Goal: Task Accomplishment & Management: Manage account settings

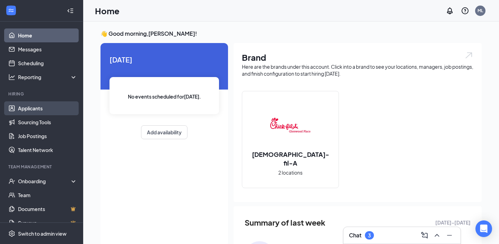
click at [35, 109] on link "Applicants" at bounding box center [47, 108] width 59 height 14
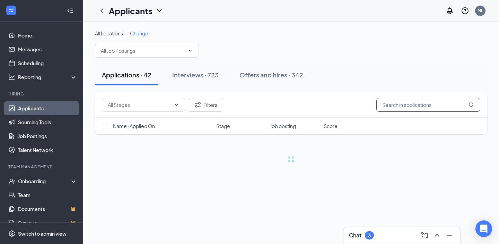
click at [409, 103] on input "text" at bounding box center [428, 105] width 104 height 14
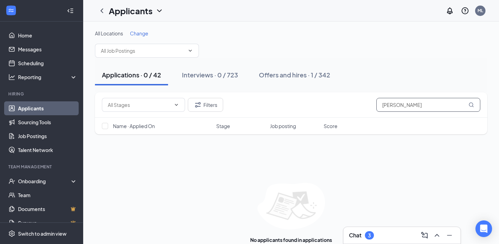
scroll to position [15, 0]
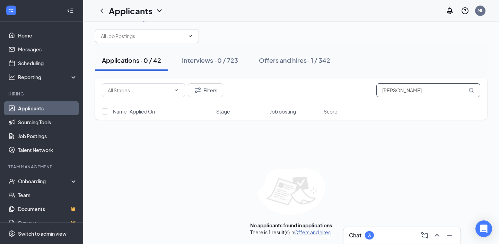
type input "syar hussein"
click at [305, 230] on link "Offers and hires" at bounding box center [312, 232] width 36 height 6
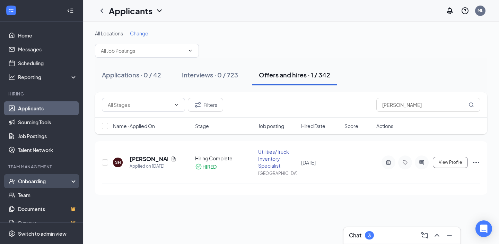
click at [37, 177] on div "Onboarding" at bounding box center [41, 181] width 83 height 14
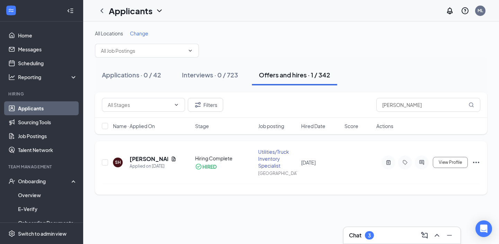
click at [139, 158] on h5 "Syar Hussein" at bounding box center [149, 159] width 38 height 8
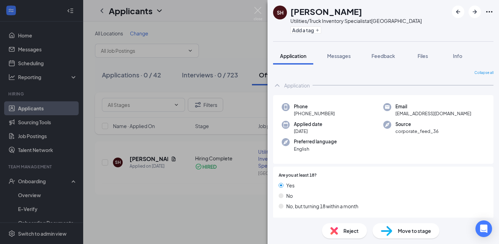
click at [404, 112] on span "husseinsyar@gmail.com" at bounding box center [433, 113] width 76 height 7
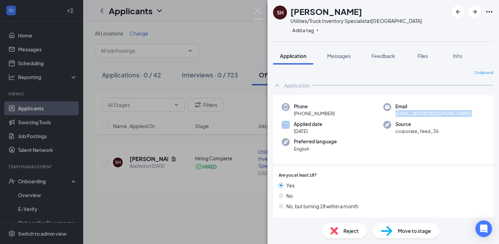
copy span "husseinsyar@gmail.com"
click at [176, 227] on div "SH Syar Hussein Utilities/Truck Inventory Specialist at Glenwood Place Add a ta…" at bounding box center [249, 122] width 499 height 244
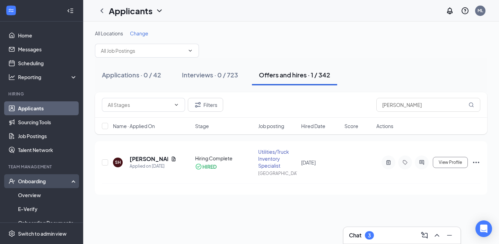
click at [47, 181] on div "Onboarding" at bounding box center [44, 180] width 53 height 7
click at [54, 182] on div "Onboarding" at bounding box center [44, 180] width 53 height 7
click at [50, 186] on div "Onboarding" at bounding box center [41, 181] width 83 height 14
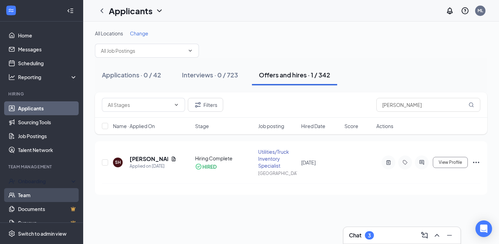
click at [50, 194] on link "Team" at bounding box center [47, 195] width 59 height 14
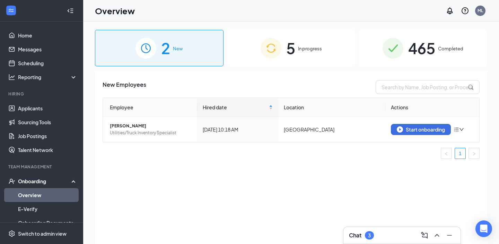
click at [312, 48] on span "In progress" at bounding box center [310, 48] width 24 height 7
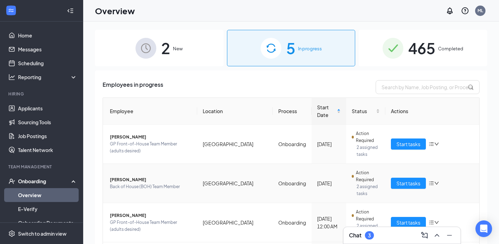
scroll to position [58, 0]
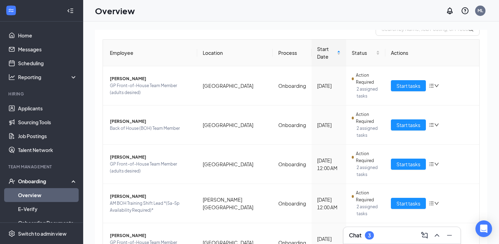
click at [70, 180] on div "Onboarding" at bounding box center [44, 180] width 53 height 7
click at [50, 194] on link "Overview" at bounding box center [47, 195] width 59 height 14
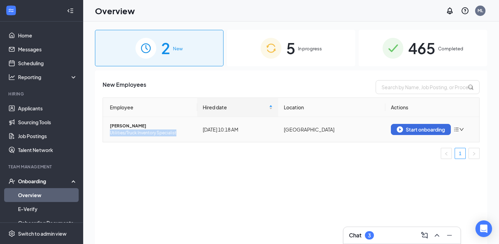
drag, startPoint x: 178, startPoint y: 132, endPoint x: 106, endPoint y: 134, distance: 72.1
click at [106, 134] on td "Syar Hussein Utilities/Truck Inventory Specialist" at bounding box center [150, 129] width 94 height 25
copy span "Utilities/Truck Inventory Specialist"
drag, startPoint x: 310, startPoint y: 24, endPoint x: 307, endPoint y: 32, distance: 9.0
click at [307, 32] on div "2 New 5 In progress 465 Completed New Employees Employee Hired date Location Ac…" at bounding box center [291, 147] width 416 height 253
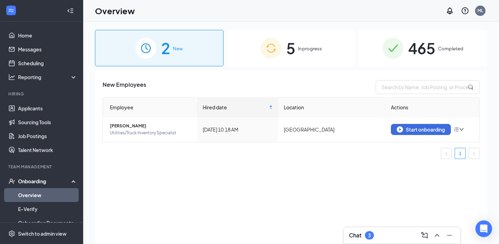
click at [307, 32] on div "5 In progress" at bounding box center [291, 48] width 129 height 36
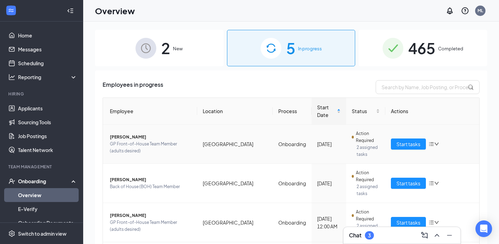
scroll to position [58, 0]
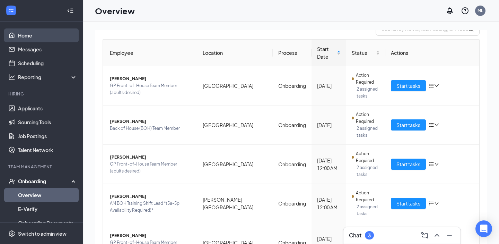
click at [41, 31] on link "Home" at bounding box center [47, 35] width 59 height 14
click at [41, 29] on link "Home" at bounding box center [47, 35] width 59 height 14
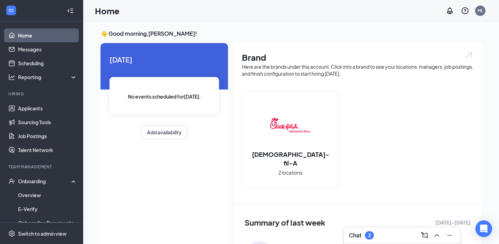
click at [391, 236] on div "Chat 3" at bounding box center [402, 234] width 106 height 11
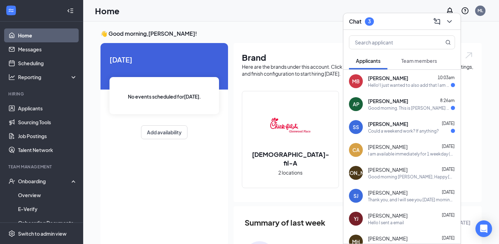
click at [410, 120] on div "Sydney Saddler Aug 25" at bounding box center [411, 123] width 87 height 7
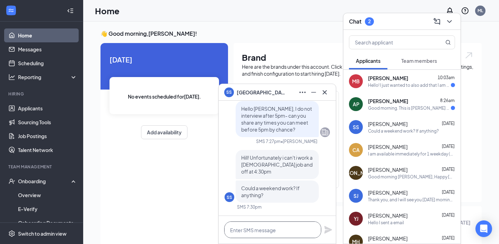
click at [277, 228] on textarea at bounding box center [272, 229] width 97 height 17
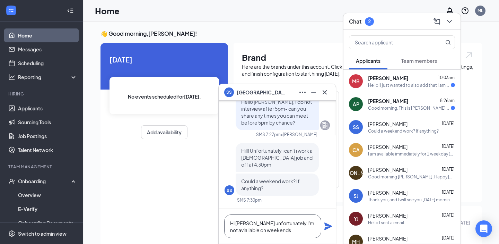
click at [249, 228] on textarea "Hi Sydney unfortunately I'm not aviailable on weekends" at bounding box center [272, 226] width 97 height 24
click at [285, 232] on textarea "Hi Sydney unfortunately I'm not available on weekends" at bounding box center [272, 226] width 97 height 24
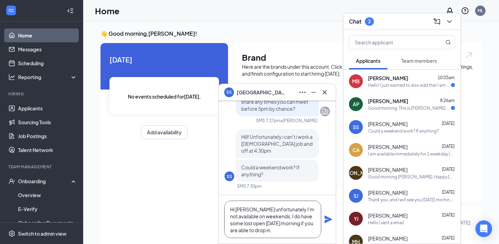
click at [251, 225] on textarea "Hi Sydney unfortunately I'm not available on weekends, I do have some lost open…" at bounding box center [272, 218] width 97 height 37
click at [291, 235] on textarea "Hi Sydney unfortunately I'm not available on weekends, I do have some slots ope…" at bounding box center [272, 218] width 97 height 37
click at [292, 232] on textarea "Hi Sydney unfortunately I'm not available on weekends, I do have some slots ope…" at bounding box center [272, 218] width 97 height 37
type textarea "Hi Sydney unfortunately I'm not available on weekends, I do have some slots ope…"
click at [325, 221] on icon "Plane" at bounding box center [328, 219] width 8 height 8
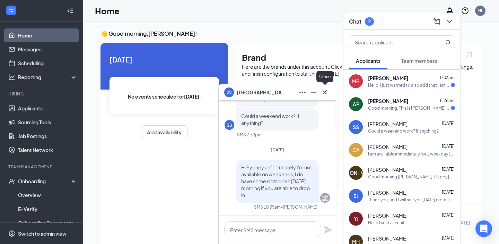
click at [324, 96] on button at bounding box center [324, 92] width 11 height 11
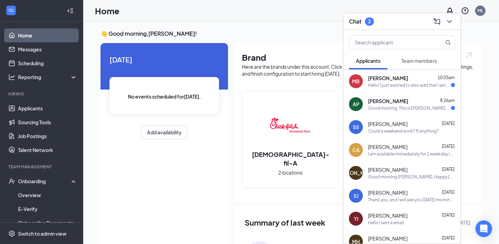
click at [410, 102] on div "April Price 8:26am" at bounding box center [411, 100] width 87 height 7
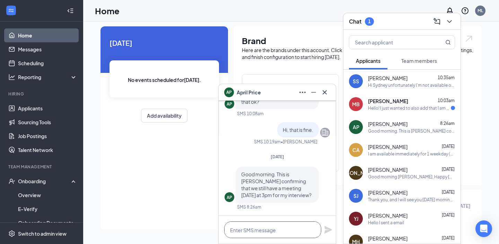
click at [251, 229] on textarea at bounding box center [272, 229] width 97 height 17
type textarea "H"
click at [144, 197] on div "Today No events scheduled for today . Add availability" at bounding box center [163, 127] width 127 height 203
click at [315, 92] on icon "Minimize" at bounding box center [313, 92] width 8 height 8
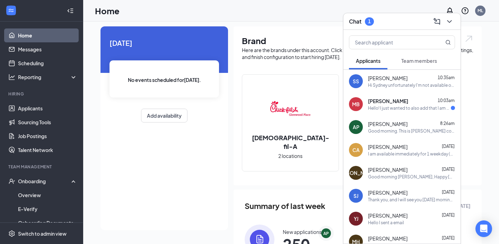
click at [451, 21] on icon "ChevronDown" at bounding box center [449, 21] width 8 height 8
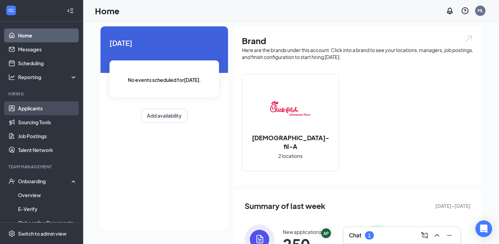
click at [38, 109] on link "Applicants" at bounding box center [47, 108] width 59 height 14
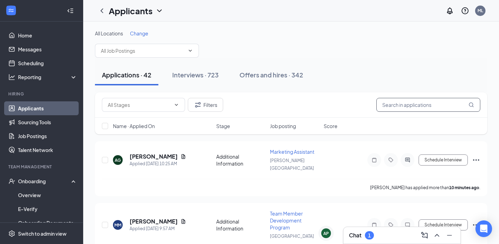
click at [382, 104] on input "text" at bounding box center [428, 105] width 104 height 14
click at [361, 239] on div "Chat 1" at bounding box center [402, 234] width 106 height 11
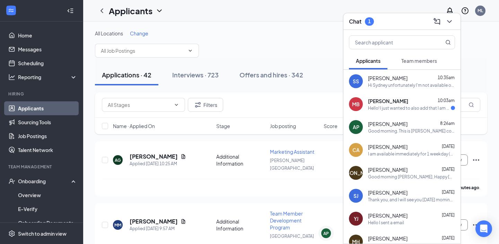
click at [378, 122] on span "April Price" at bounding box center [387, 123] width 39 height 7
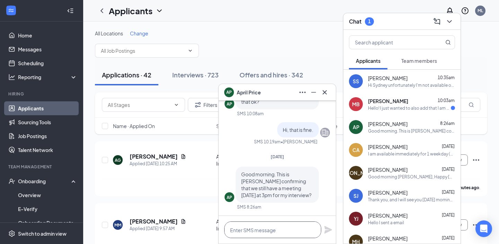
click at [236, 229] on textarea at bounding box center [272, 229] width 97 height 17
type textarea "H"
type textarea "Hi April, yes."
click at [330, 227] on icon "Plane" at bounding box center [328, 229] width 8 height 8
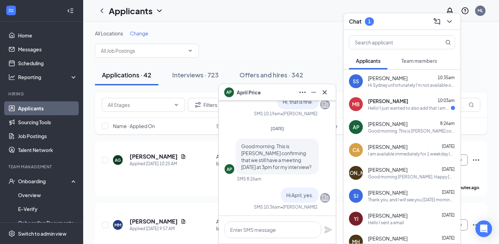
click at [401, 102] on span "[PERSON_NAME]" at bounding box center [388, 100] width 40 height 7
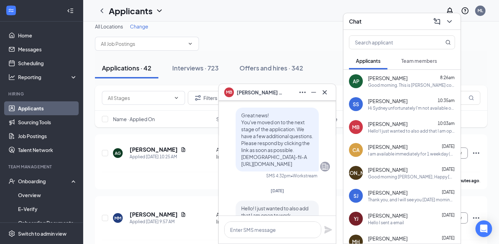
scroll to position [-46, 0]
drag, startPoint x: 241, startPoint y: 163, endPoint x: 304, endPoint y: 169, distance: 63.7
click at [304, 165] on p "Great news! You've moved on to the next stage of the application. We have a few…" at bounding box center [277, 137] width 72 height 55
copy span "https://l.wrkstrm.us/e7Qctqw9p"
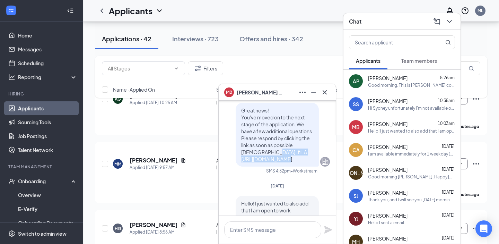
scroll to position [-42, 0]
click at [287, 187] on div "Today" at bounding box center [276, 184] width 105 height 6
click at [301, 198] on div "Today MB Hello! I just wanted to also add that I am open to work occasional eve…" at bounding box center [276, 219] width 105 height 76
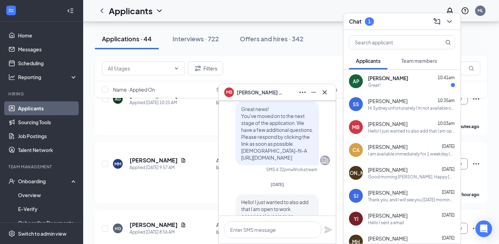
click at [384, 87] on div "Great!" at bounding box center [411, 85] width 87 height 6
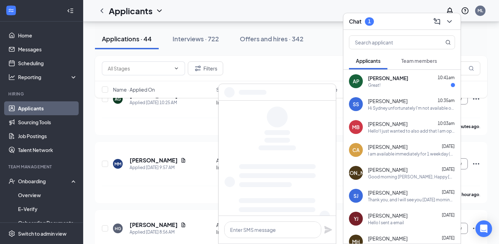
scroll to position [0, 0]
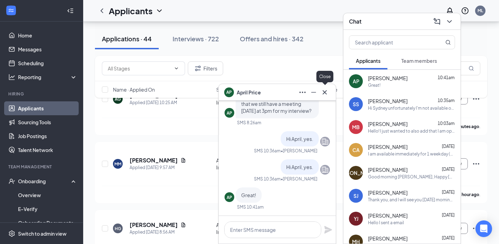
click at [323, 92] on icon "Cross" at bounding box center [324, 92] width 4 height 4
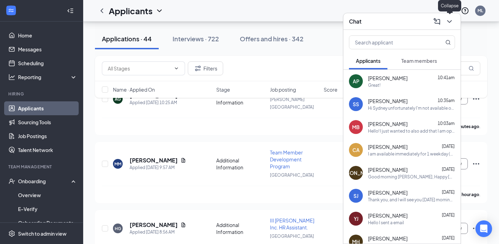
click at [449, 25] on icon "ChevronDown" at bounding box center [449, 21] width 8 height 8
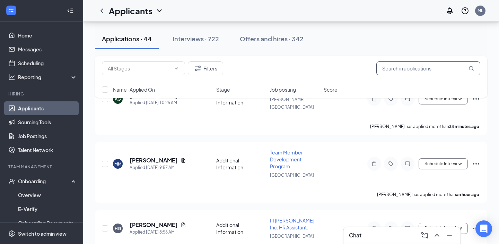
click at [398, 74] on input "text" at bounding box center [428, 68] width 104 height 14
paste input "Jaylah Copeland"
type input "Jaylah Copeland"
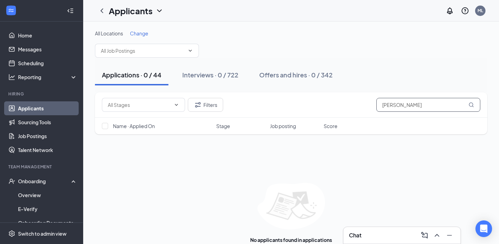
scroll to position [15, 0]
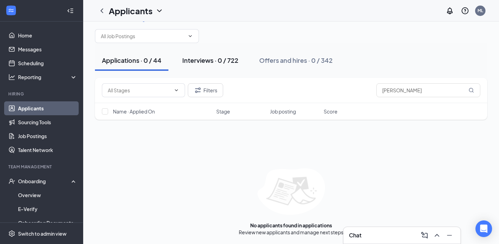
click at [205, 65] on button "Interviews · 0 / 722" at bounding box center [210, 60] width 70 height 21
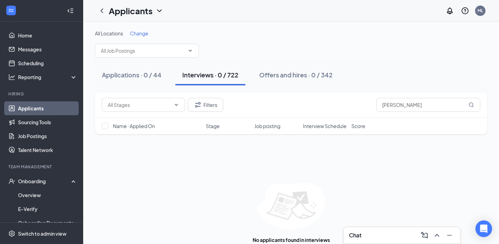
scroll to position [15, 0]
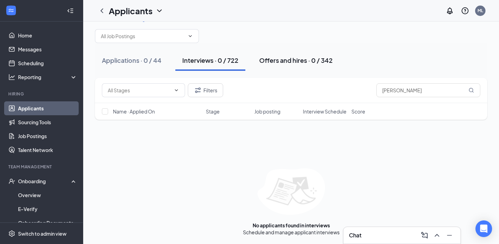
click at [298, 60] on div "Offers and hires · 0 / 342" at bounding box center [295, 60] width 73 height 9
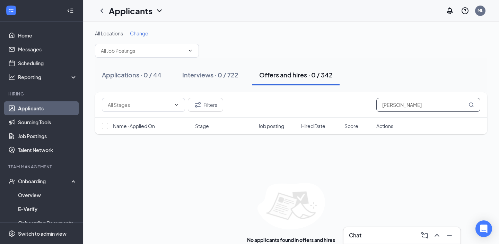
scroll to position [15, 0]
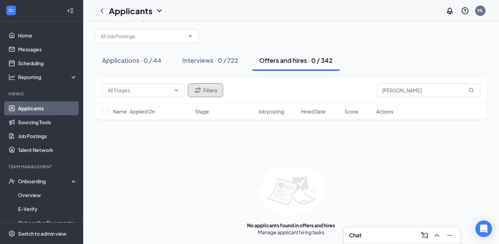
click at [199, 94] on button "Filters" at bounding box center [205, 90] width 35 height 14
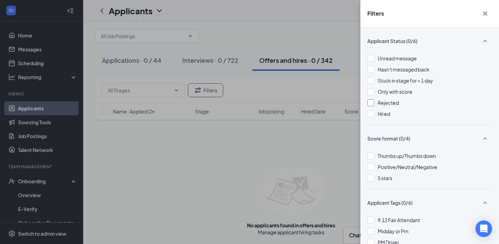
click at [373, 102] on div at bounding box center [370, 102] width 7 height 7
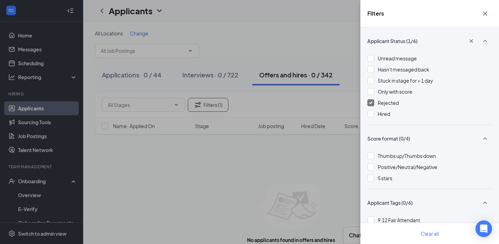
click at [291, 172] on div "Filters Applicant Status (1/6) Unread message Hasn't messaged back Stuck in sta…" at bounding box center [249, 122] width 499 height 244
click at [484, 12] on icon "Cross" at bounding box center [485, 13] width 8 height 8
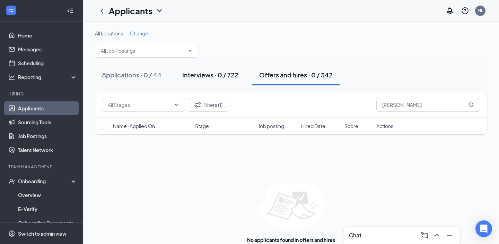
click at [213, 80] on button "Interviews · 0 / 722" at bounding box center [210, 74] width 70 height 21
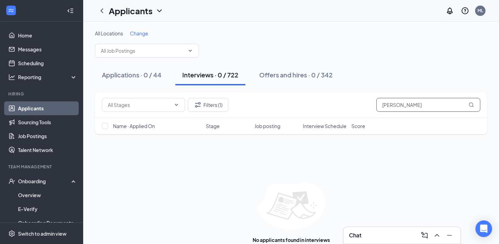
click at [383, 106] on input "Jaylah Copeland" at bounding box center [428, 105] width 104 height 14
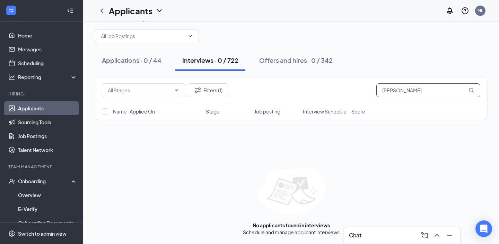
drag, startPoint x: 396, startPoint y: 91, endPoint x: 356, endPoint y: 88, distance: 40.4
click at [356, 88] on div "Filters (1) Jaylah Copeland" at bounding box center [291, 90] width 378 height 14
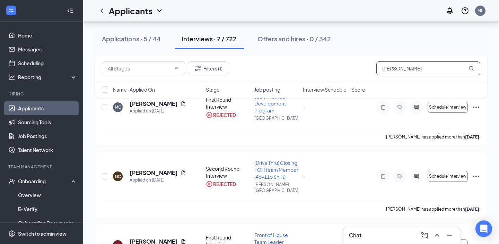
scroll to position [358, 0]
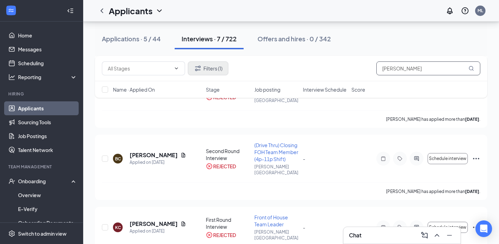
type input "Copeland"
click at [218, 74] on button "Filters (1)" at bounding box center [208, 68] width 41 height 14
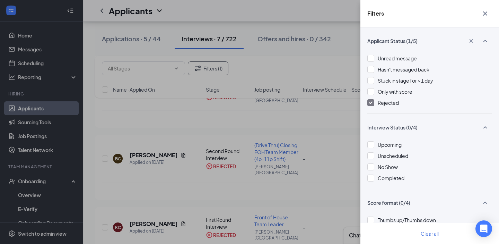
click at [368, 104] on div at bounding box center [370, 102] width 7 height 7
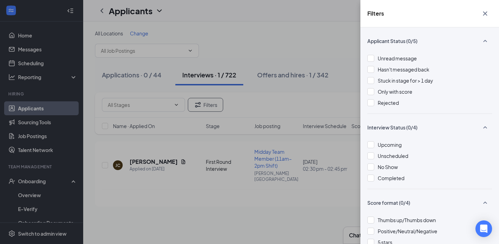
click at [319, 42] on div "Filters Applicant Status (0/5) Unread message Hasn't messaged back Stuck in sta…" at bounding box center [249, 122] width 499 height 244
click at [310, 40] on div "Filters Applicant Status (0/5) Unread message Hasn't messaged back Stuck in sta…" at bounding box center [249, 122] width 499 height 244
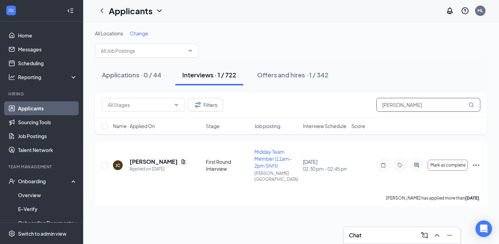
drag, startPoint x: 415, startPoint y: 103, endPoint x: 357, endPoint y: 98, distance: 57.7
click at [357, 98] on div "Filters Copeland" at bounding box center [291, 105] width 378 height 14
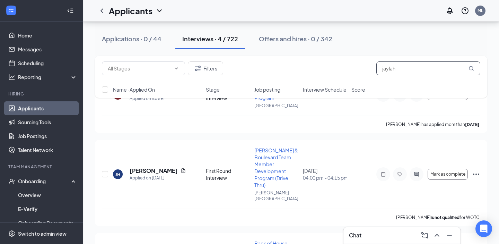
scroll to position [56, 0]
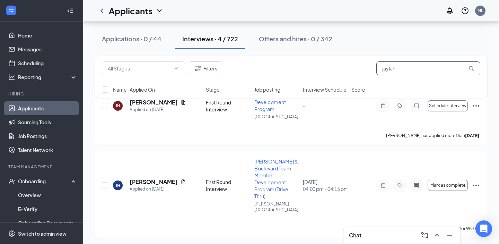
type input "jaylah"
click at [397, 67] on input "jaylah" at bounding box center [428, 68] width 104 height 14
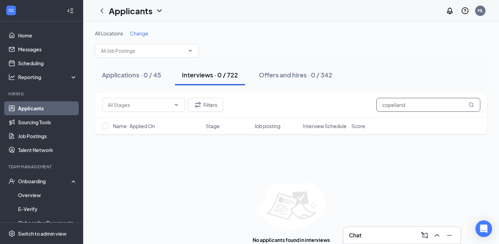
scroll to position [15, 0]
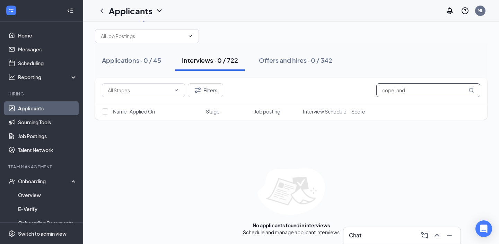
type input "copelland"
click at [196, 81] on div "Filters copelland" at bounding box center [291, 90] width 392 height 25
click at [411, 83] on div "Filters copelland" at bounding box center [291, 90] width 392 height 25
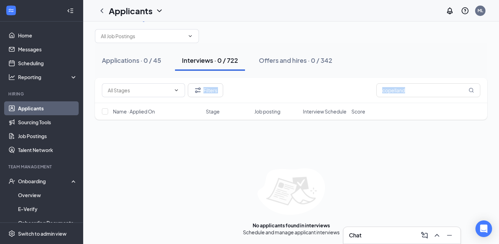
click at [411, 83] on div "Filters copelland" at bounding box center [291, 90] width 392 height 25
click at [220, 189] on div "No applicants found in interviews Schedule and manage applicant interviews" at bounding box center [291, 201] width 392 height 67
click at [35, 106] on link "Applicants" at bounding box center [47, 108] width 59 height 14
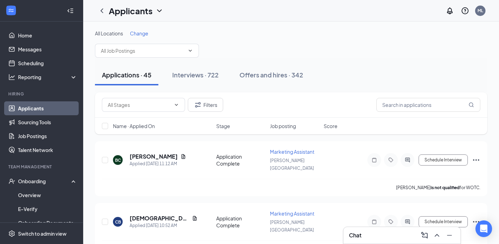
click at [43, 112] on link "Applicants" at bounding box center [47, 108] width 59 height 14
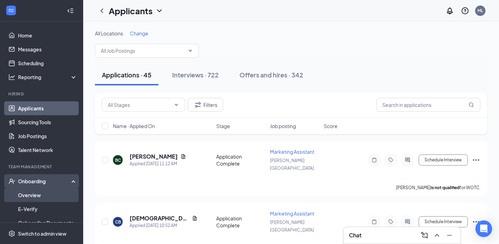
click at [55, 193] on link "Overview" at bounding box center [47, 195] width 59 height 14
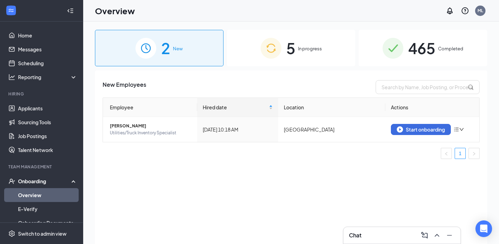
click at [313, 44] on div "5 In progress" at bounding box center [291, 48] width 129 height 36
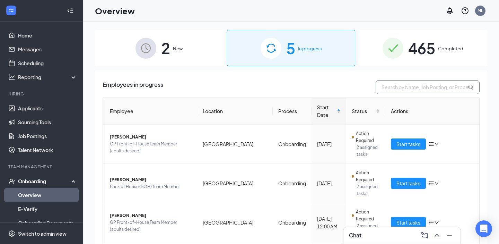
click at [416, 84] on input "text" at bounding box center [427, 87] width 104 height 14
type input "copeland"
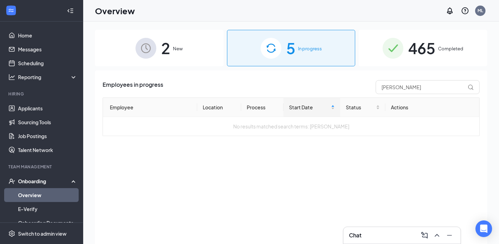
click at [446, 48] on span "Completed" at bounding box center [450, 48] width 25 height 7
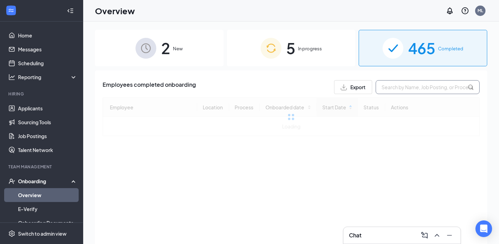
click at [409, 85] on input "text" at bounding box center [427, 87] width 104 height 14
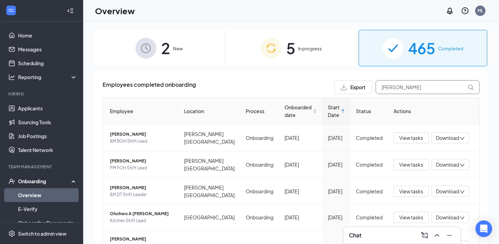
type input "copeland"
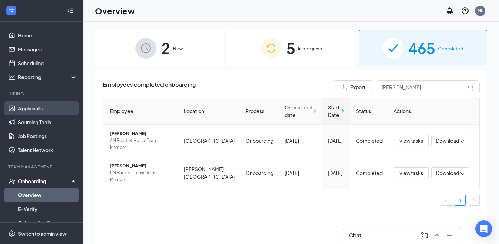
click at [33, 113] on link "Applicants" at bounding box center [47, 108] width 59 height 14
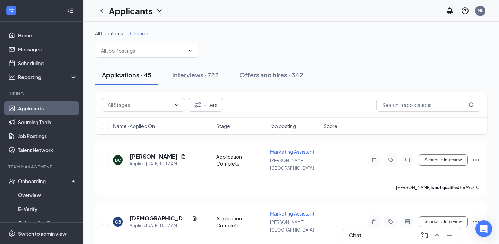
click at [401, 112] on div "Filters" at bounding box center [291, 104] width 392 height 25
click at [403, 98] on input "text" at bounding box center [428, 105] width 104 height 14
click at [410, 104] on input "text" at bounding box center [428, 105] width 104 height 14
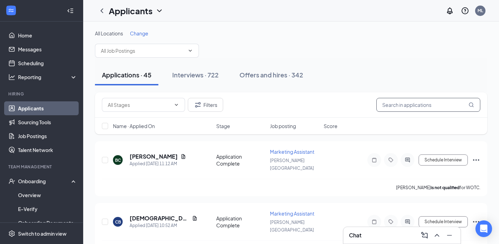
paste input "jaylahcopeland2004@gmail.com"
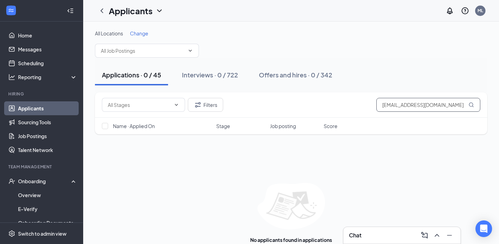
scroll to position [15, 0]
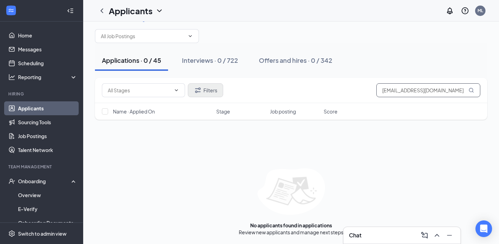
type input "jaylahcopeland2004@gmail.com"
click at [210, 86] on button "Filters" at bounding box center [205, 90] width 35 height 14
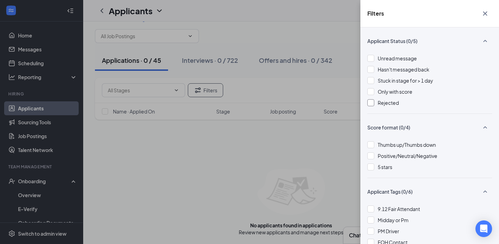
click at [377, 101] on div "Rejected" at bounding box center [429, 103] width 125 height 8
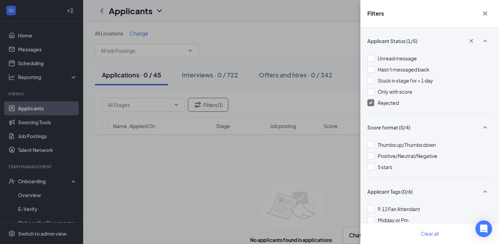
click at [267, 179] on div "Filters Applicant Status (1/5) Unread message Hasn't messaged back Stuck in sta…" at bounding box center [249, 122] width 499 height 244
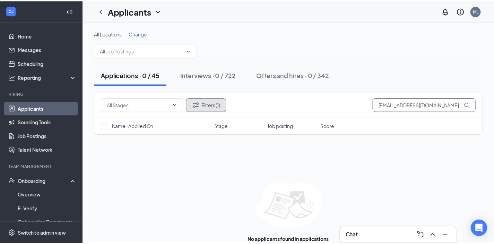
scroll to position [15, 0]
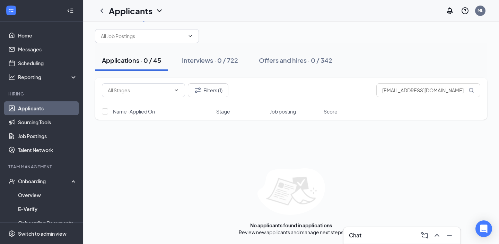
click at [37, 106] on link "Applicants" at bounding box center [47, 108] width 59 height 14
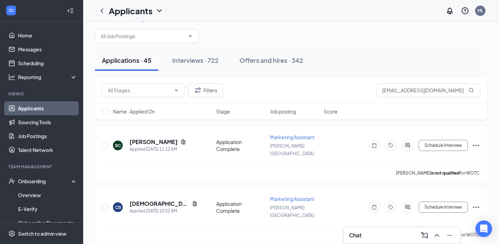
click at [32, 108] on link "Applicants" at bounding box center [47, 108] width 59 height 14
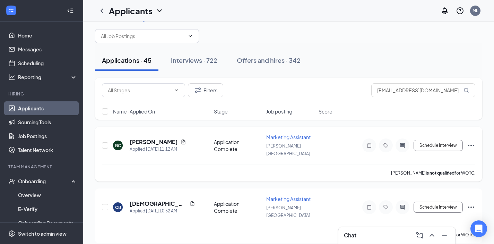
click at [276, 136] on span "Marketing Assistant" at bounding box center [288, 137] width 44 height 6
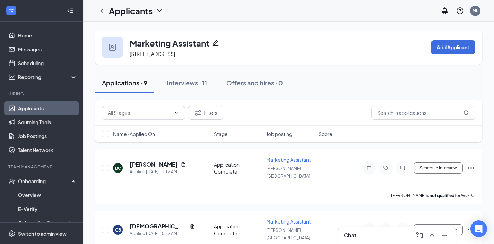
click at [293, 52] on div "Marketing Assistant 689 Boulevard NE, Atlanta, GA 30308, USA Add Applicant" at bounding box center [288, 47] width 387 height 35
drag, startPoint x: 164, startPoint y: 161, endPoint x: 152, endPoint y: 151, distance: 15.0
click at [164, 161] on h5 "[PERSON_NAME]" at bounding box center [154, 164] width 48 height 8
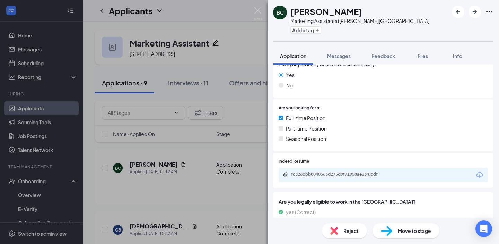
scroll to position [117, 0]
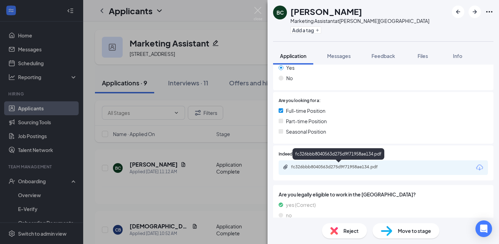
click at [342, 167] on div "fc326bbb8040563d275d9f71958ae134.pdf" at bounding box center [339, 167] width 97 height 6
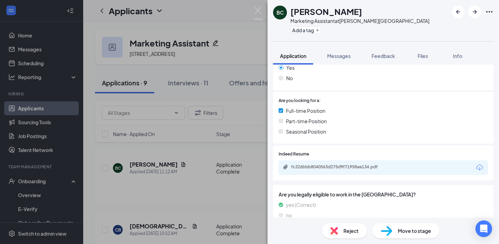
click at [341, 225] on div "Reject" at bounding box center [344, 230] width 45 height 15
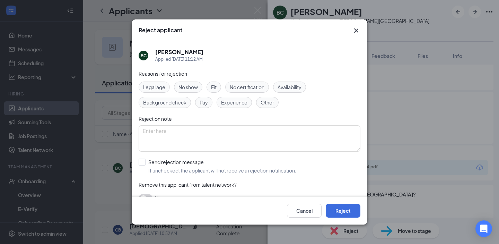
click at [219, 87] on div "Fit" at bounding box center [213, 86] width 15 height 11
click at [181, 168] on input "Send rejection message If unchecked, the applicant will not receive a rejection…" at bounding box center [218, 165] width 158 height 15
checkbox input "true"
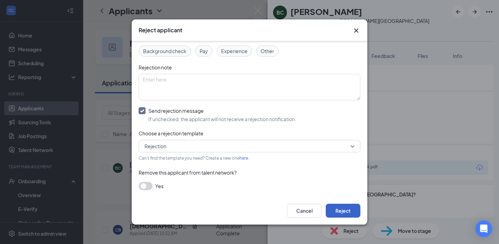
click at [340, 209] on button "Reject" at bounding box center [343, 210] width 35 height 14
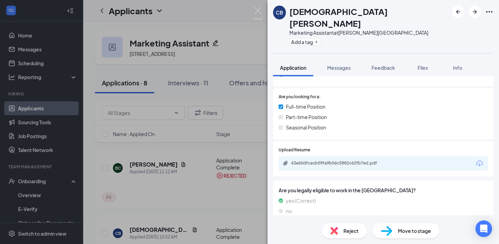
scroll to position [185, 0]
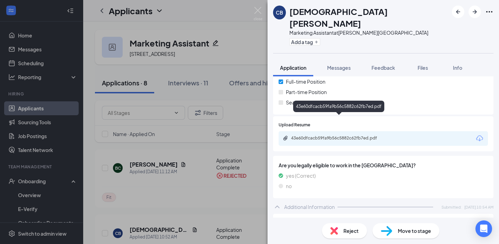
click at [337, 135] on div "43e60dfcacb59fa9b56c5882c62fb7ed.pdf" at bounding box center [339, 138] width 97 height 6
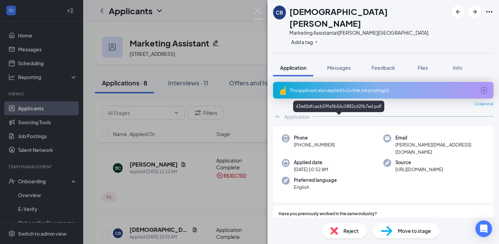
scroll to position [185, 0]
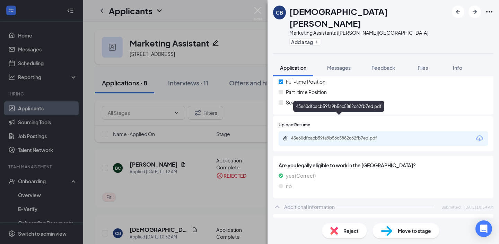
click at [394, 229] on div "Move to stage" at bounding box center [405, 230] width 67 height 15
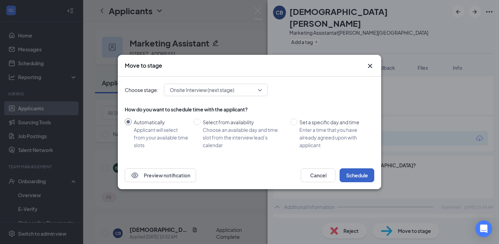
click at [361, 169] on button "Schedule" at bounding box center [356, 175] width 35 height 14
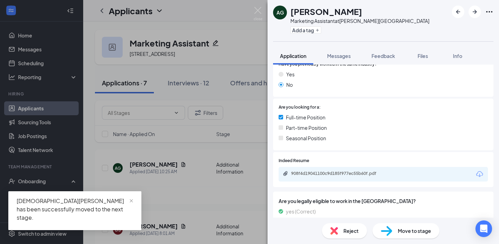
scroll to position [119, 0]
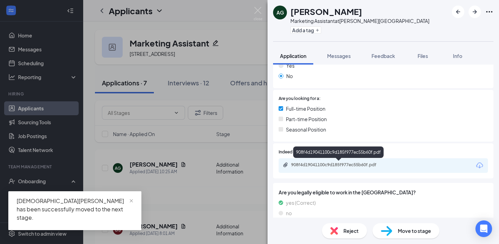
click at [368, 162] on div "908f4d19041100c9d185f977ec55b60f.pdf" at bounding box center [339, 165] width 97 height 6
click at [403, 229] on span "Move to stage" at bounding box center [414, 231] width 33 height 8
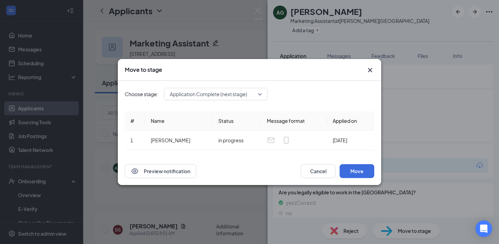
click at [240, 91] on span "Application Complete (next stage)" at bounding box center [208, 94] width 77 height 10
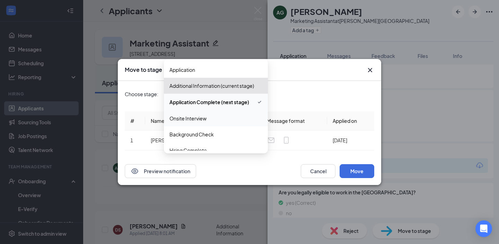
click at [198, 117] on span "Onsite Interview" at bounding box center [187, 118] width 37 height 8
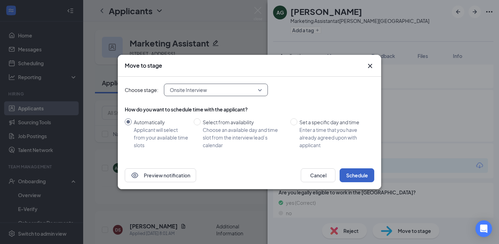
click at [355, 174] on button "Schedule" at bounding box center [356, 175] width 35 height 14
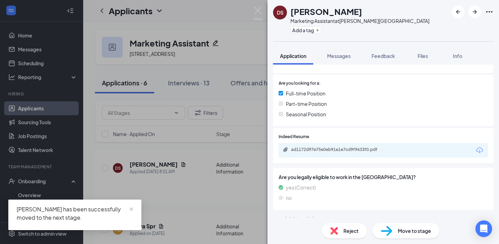
scroll to position [135, 0]
click at [359, 151] on div "ad1172d97e75e0eb91e1e7cd9f9633f0.pdf" at bounding box center [339, 149] width 97 height 6
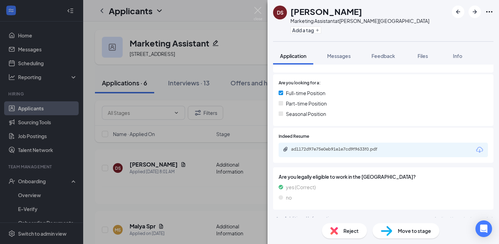
click at [411, 227] on span "Move to stage" at bounding box center [414, 231] width 33 height 8
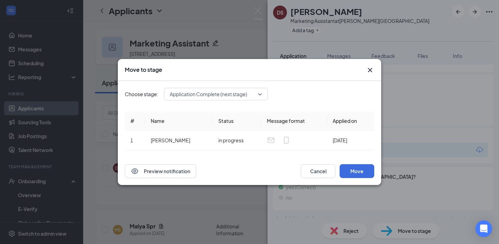
click at [245, 96] on span "Application Complete (next stage)" at bounding box center [208, 94] width 77 height 10
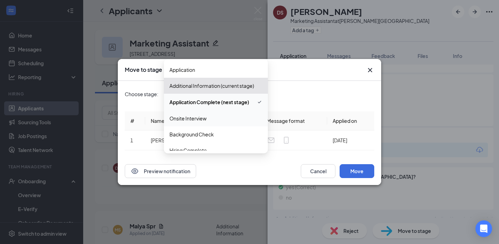
click at [213, 118] on span "Onsite Interview" at bounding box center [215, 118] width 93 height 8
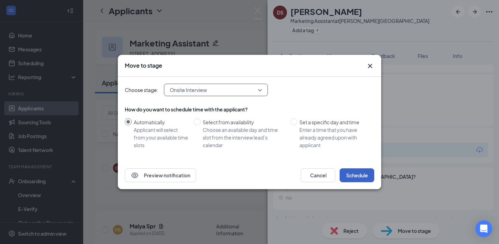
click at [357, 179] on button "Schedule" at bounding box center [356, 175] width 35 height 14
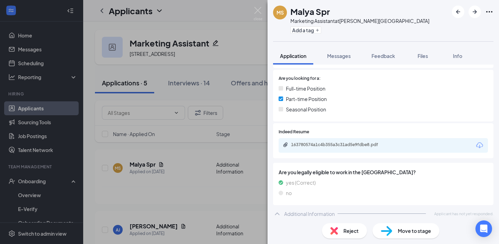
scroll to position [142, 0]
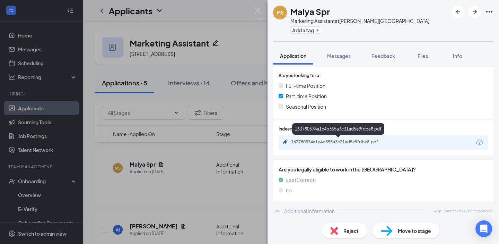
click at [355, 138] on div "163780574a1c4b355a3c31ad5e9fdbe8.pdf" at bounding box center [382, 142] width 209 height 15
click at [356, 141] on div "163780574a1c4b355a3c31ad5e9fdbe8.pdf" at bounding box center [339, 142] width 97 height 6
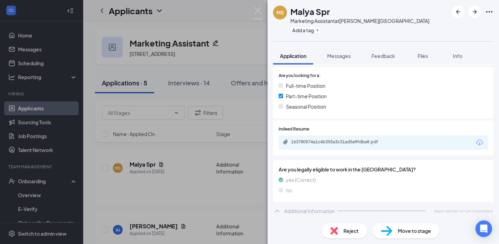
scroll to position [140, 0]
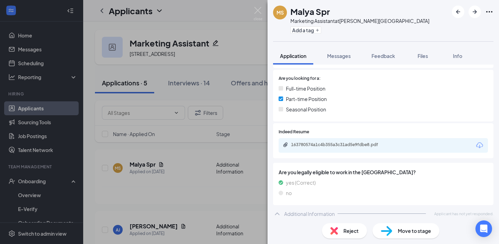
click at [348, 230] on span "Reject" at bounding box center [350, 231] width 15 height 8
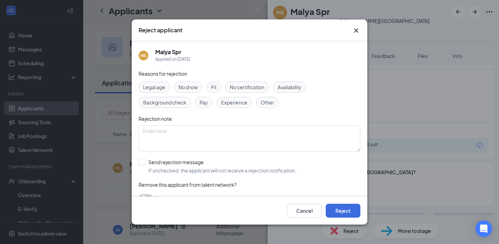
click at [210, 80] on div "Reasons for rejection Legal age No show Fit No certification Availability Backg…" at bounding box center [250, 139] width 222 height 139
click at [211, 90] on div "Fit" at bounding box center [213, 86] width 15 height 11
click at [174, 174] on div "Reasons for rejection Legal age No show Fit No certification Availability Backg…" at bounding box center [250, 139] width 222 height 139
click at [178, 158] on input "Send rejection message If unchecked, the applicant will not receive a rejection…" at bounding box center [218, 165] width 158 height 15
checkbox input "true"
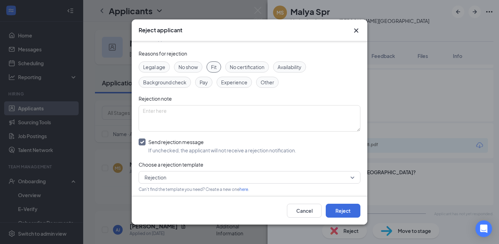
scroll to position [51, 0]
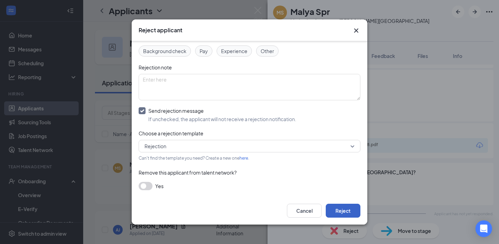
click at [349, 212] on button "Reject" at bounding box center [343, 210] width 35 height 14
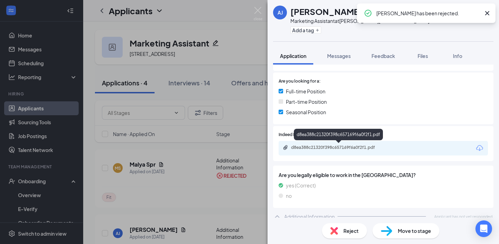
scroll to position [137, 0]
click at [349, 144] on div "d8ea388c21320f398c657169f6a0f2f1.pdf" at bounding box center [339, 147] width 97 height 6
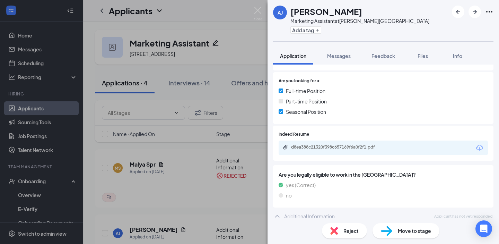
click at [349, 224] on div "Reject" at bounding box center [344, 230] width 45 height 15
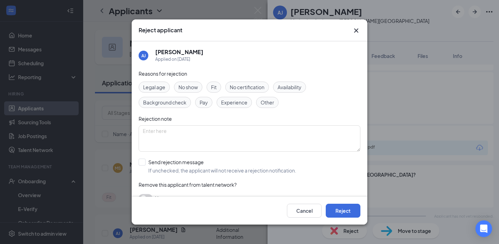
click at [216, 84] on span "Fit" at bounding box center [214, 87] width 6 height 8
click at [182, 167] on input "Send rejection message If unchecked, the applicant will not receive a rejection…" at bounding box center [218, 165] width 158 height 15
checkbox input "true"
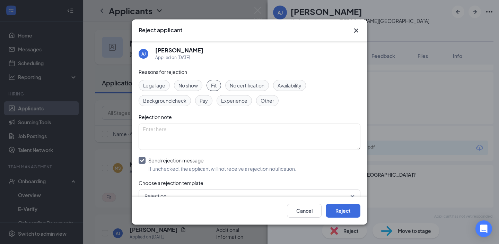
scroll to position [3, 0]
click at [347, 207] on button "Reject" at bounding box center [343, 210] width 35 height 14
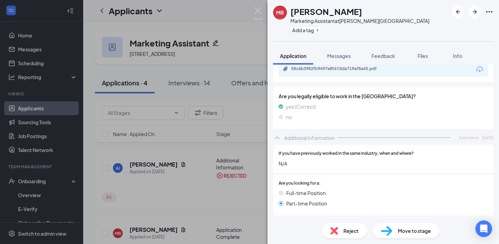
scroll to position [207, 0]
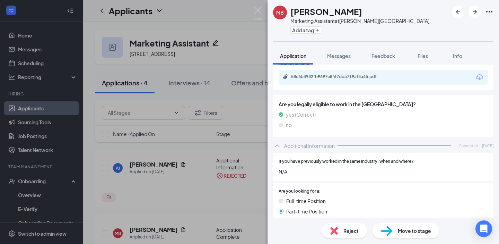
click at [364, 78] on div "58c6b3982fb9697e8f67dda719af8a45.pdf" at bounding box center [339, 77] width 97 height 6
click at [355, 229] on span "Reject" at bounding box center [350, 231] width 15 height 8
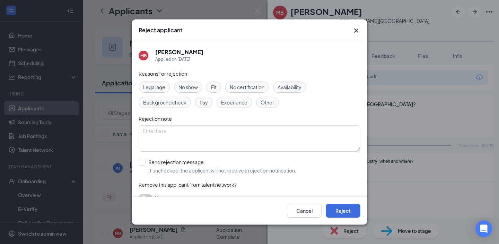
click at [214, 86] on span "Fit" at bounding box center [214, 87] width 6 height 8
click at [183, 165] on input "Send rejection message If unchecked, the applicant will not receive a rejection…" at bounding box center [218, 165] width 158 height 15
checkbox input "true"
click at [344, 211] on button "Reject" at bounding box center [343, 210] width 35 height 14
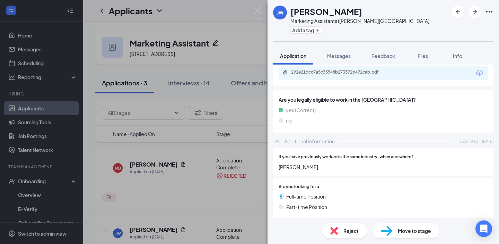
scroll to position [212, 0]
click at [372, 71] on div "292e21dcc7a5c33548b273372b472cab.pdf" at bounding box center [339, 73] width 97 height 6
click at [406, 233] on span "Move to stage" at bounding box center [414, 231] width 33 height 8
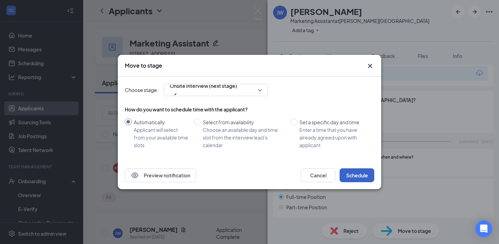
click at [356, 174] on button "Schedule" at bounding box center [356, 175] width 35 height 14
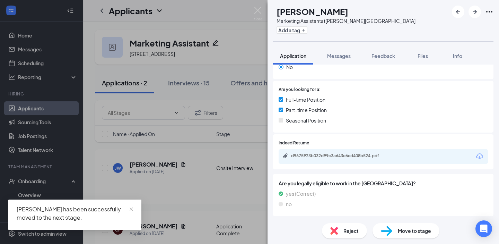
scroll to position [129, 0]
click at [349, 159] on div "d9675923b032d99c3a643e6ed408b524.pdf" at bounding box center [339, 156] width 112 height 7
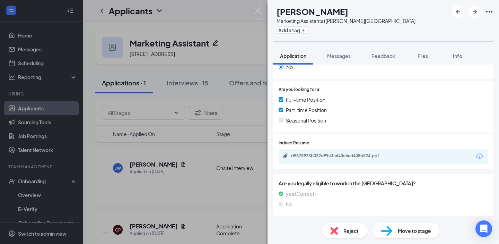
click at [349, 228] on span "Reject" at bounding box center [350, 231] width 15 height 8
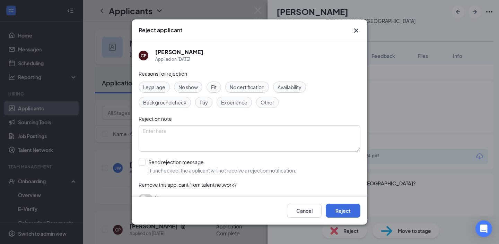
click at [218, 78] on div "Reasons for rejection Legal age No show Fit No certification Availability Backg…" at bounding box center [250, 139] width 222 height 139
click at [218, 90] on div "Fit" at bounding box center [213, 86] width 15 height 11
click at [197, 161] on input "Send rejection message If unchecked, the applicant will not receive a rejection…" at bounding box center [218, 165] width 158 height 15
checkbox input "true"
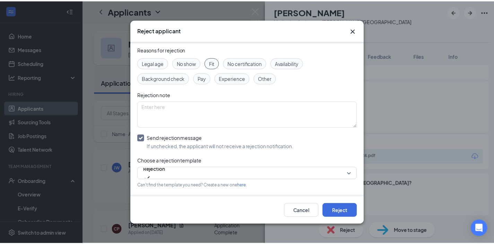
scroll to position [51, 0]
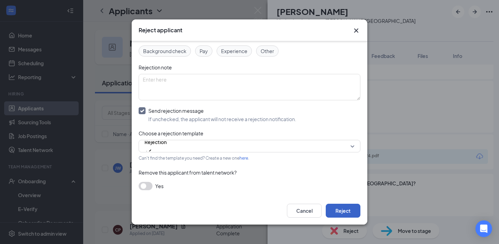
click at [334, 205] on button "Reject" at bounding box center [343, 210] width 35 height 14
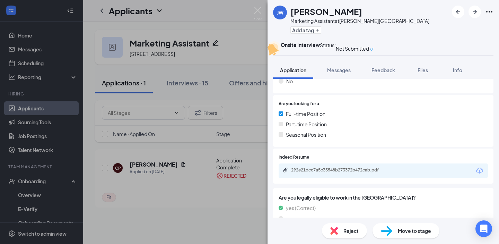
drag, startPoint x: 225, startPoint y: 188, endPoint x: 80, endPoint y: 76, distance: 183.0
click at [224, 188] on div "[PERSON_NAME] [PERSON_NAME] Marketing Assistant at [PERSON_NAME][GEOGRAPHIC_DAT…" at bounding box center [249, 122] width 499 height 244
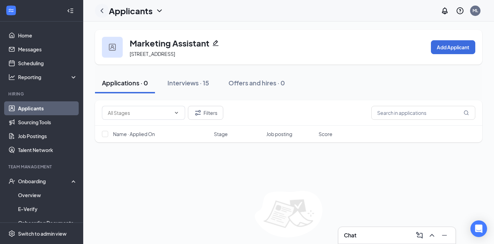
click at [98, 11] on icon "ChevronLeft" at bounding box center [102, 11] width 8 height 8
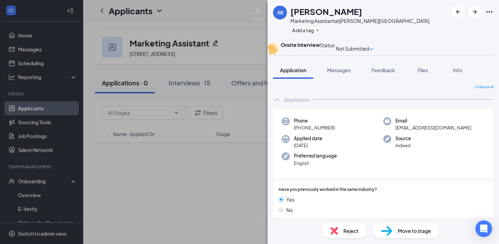
click at [132, 209] on div "[PERSON_NAME] [PERSON_NAME] Marketing Assistant at [PERSON_NAME][GEOGRAPHIC_DAT…" at bounding box center [249, 122] width 499 height 244
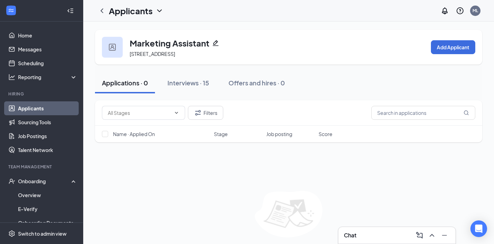
click at [36, 101] on ul "Applicants Sourcing Tools Job Postings Talent Network" at bounding box center [41, 128] width 83 height 55
click at [36, 105] on link "Applicants" at bounding box center [47, 108] width 59 height 14
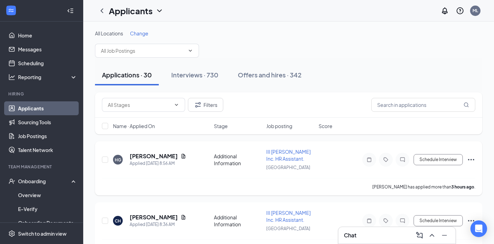
click at [268, 155] on span "III [PERSON_NAME] Inc. HR Assistant." at bounding box center [288, 154] width 44 height 13
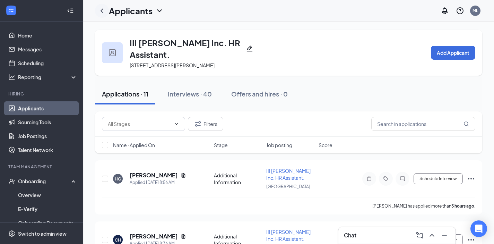
click at [102, 8] on icon "ChevronLeft" at bounding box center [102, 11] width 8 height 8
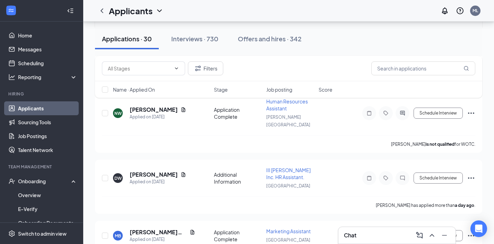
scroll to position [1686, 0]
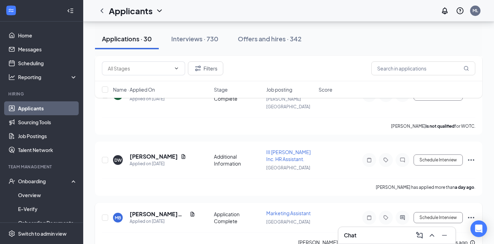
click at [295, 210] on span "Marketing Assistant" at bounding box center [288, 213] width 44 height 6
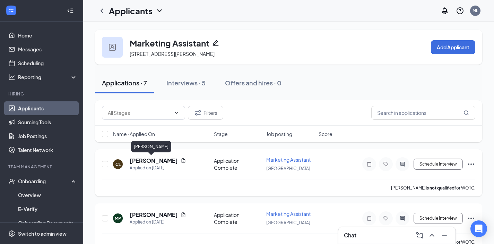
click at [141, 157] on h5 "[PERSON_NAME]" at bounding box center [154, 161] width 48 height 8
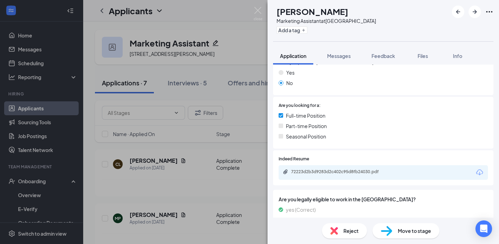
scroll to position [148, 0]
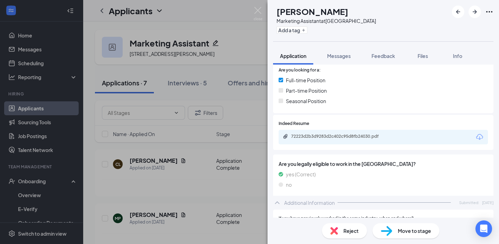
click at [356, 137] on div "72223d2b3d9283d2c402c95d8fb24030.pdf" at bounding box center [339, 136] width 97 height 6
click at [416, 223] on div "Move to stage" at bounding box center [405, 230] width 67 height 15
click at [416, 228] on span "Move to stage" at bounding box center [414, 231] width 33 height 8
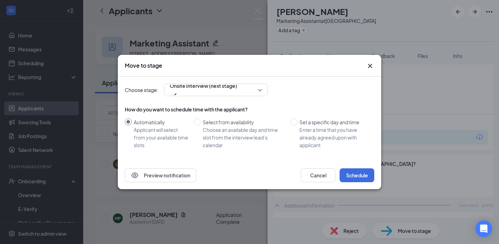
click at [373, 169] on div "Cancel Schedule" at bounding box center [337, 175] width 73 height 14
click at [371, 172] on button "Schedule" at bounding box center [356, 175] width 35 height 14
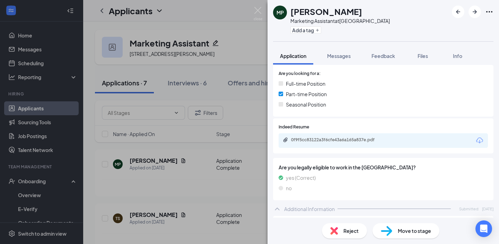
scroll to position [184, 0]
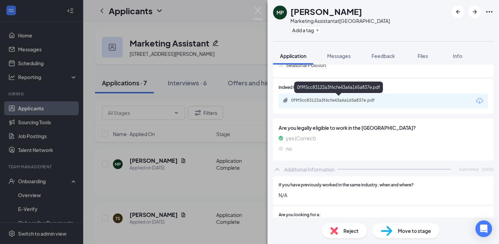
click at [381, 97] on div "0f9f5cc83122a3f6cfe43a6a165a837e.pdf" at bounding box center [382, 101] width 209 height 15
click at [364, 100] on div "0f9f5cc83122a3f6cfe43a6a165a837e.pdf" at bounding box center [339, 100] width 97 height 6
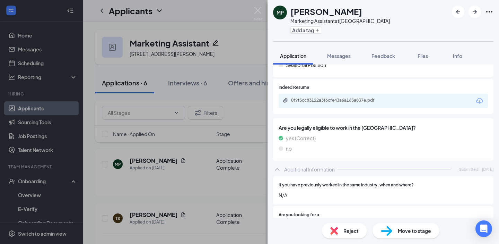
click at [408, 223] on div "Move to stage" at bounding box center [405, 230] width 67 height 15
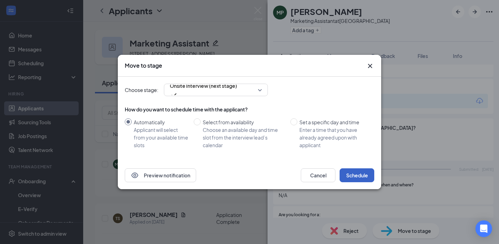
click at [364, 175] on button "Schedule" at bounding box center [356, 175] width 35 height 14
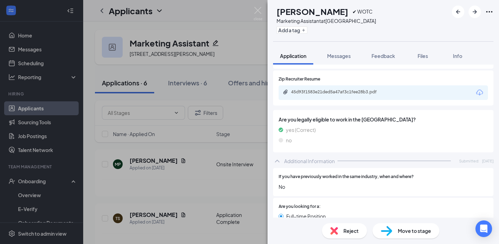
scroll to position [177, 0]
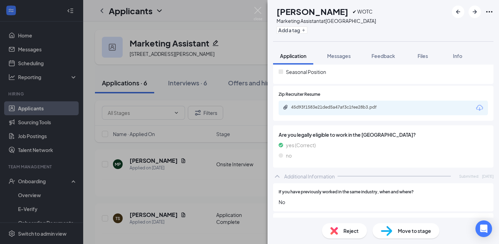
click at [364, 103] on div "45d93f1583e21ded5a47af3c1fee28b3.pdf" at bounding box center [382, 107] width 209 height 15
click at [364, 105] on div "45d93f1583e21ded5a47af3c1fee28b3.pdf" at bounding box center [339, 107] width 97 height 6
click at [419, 228] on span "Move to stage" at bounding box center [414, 231] width 33 height 8
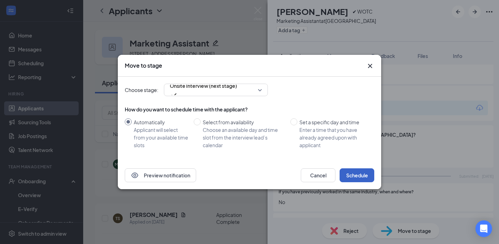
click at [349, 174] on button "Schedule" at bounding box center [356, 175] width 35 height 14
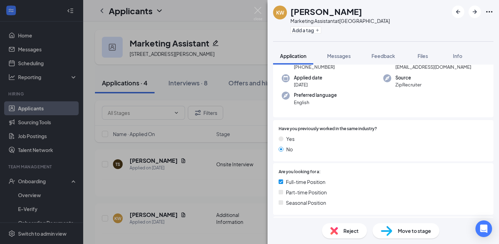
scroll to position [134, 0]
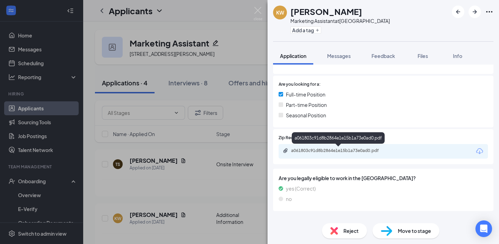
click at [367, 149] on div "a061803c91d8b2864e1e15b1a73e0ad0.pdf" at bounding box center [339, 151] width 97 height 6
click at [354, 219] on div "Reject Move to stage" at bounding box center [382, 230] width 231 height 26
click at [348, 226] on div "Reject" at bounding box center [344, 230] width 45 height 15
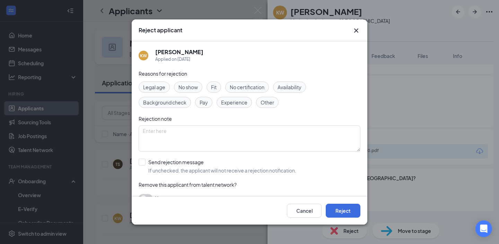
click at [231, 87] on span "No certification" at bounding box center [247, 87] width 35 height 8
click at [216, 84] on span "Fit" at bounding box center [214, 87] width 6 height 8
click at [248, 85] on span "No certification" at bounding box center [247, 87] width 35 height 8
click at [162, 167] on input "Send rejection message If unchecked, the applicant will not receive a rejection…" at bounding box center [218, 165] width 158 height 15
checkbox input "true"
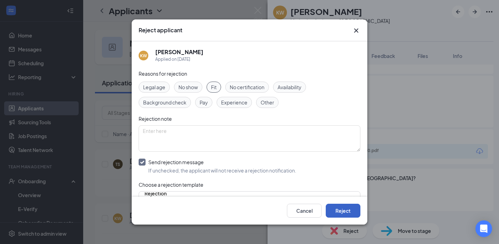
click at [335, 206] on button "Reject" at bounding box center [343, 210] width 35 height 14
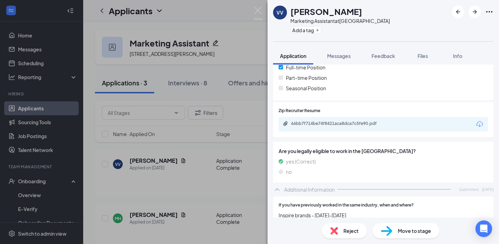
scroll to position [162, 0]
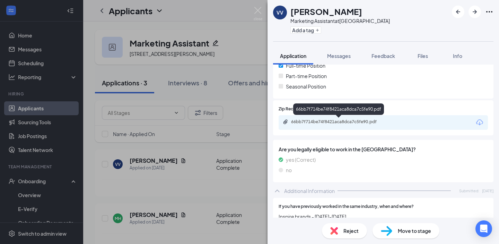
click at [321, 119] on div "66bb7f714be74f8421aca8dca7c5fe90.pdf" at bounding box center [339, 122] width 97 height 6
click at [338, 231] on div "Reject" at bounding box center [344, 230] width 45 height 15
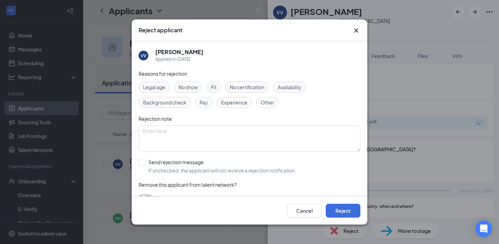
click at [216, 83] on span "Fit" at bounding box center [214, 87] width 6 height 8
click at [159, 166] on input "Send rejection message If unchecked, the applicant will not receive a rejection…" at bounding box center [218, 165] width 158 height 15
checkbox input "true"
drag, startPoint x: 348, startPoint y: 200, endPoint x: 347, endPoint y: 205, distance: 4.6
click at [348, 200] on div "Cancel Reject" at bounding box center [250, 210] width 236 height 28
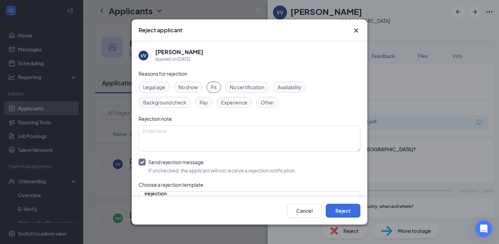
click at [348, 218] on div "Cancel Reject" at bounding box center [250, 210] width 236 height 28
click at [349, 211] on button "Reject" at bounding box center [343, 210] width 35 height 14
